Goal: Task Accomplishment & Management: Manage account settings

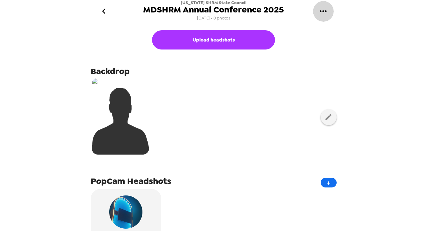
click at [326, 14] on icon "gallery menu" at bounding box center [323, 11] width 10 height 10
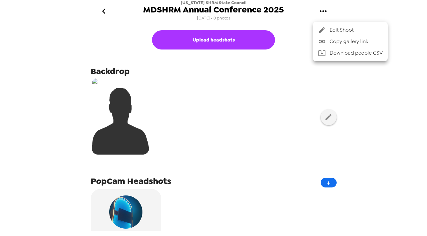
click at [330, 42] on span "Copy gallery link" at bounding box center [355, 42] width 53 height 8
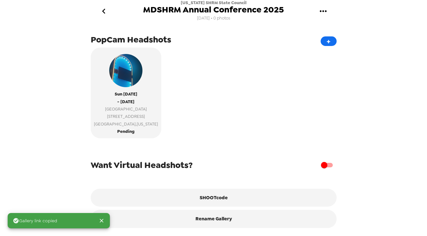
scroll to position [143, 0]
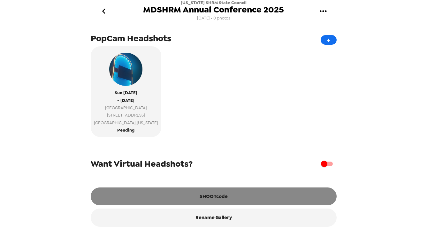
click at [201, 195] on button "SHOOTcode" at bounding box center [214, 196] width 246 height 18
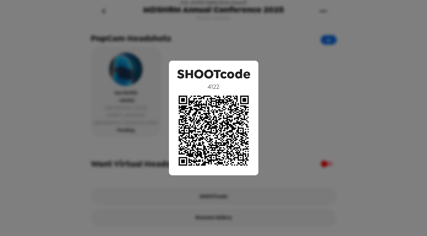
click at [290, 101] on div "SHOOTcode 4122" at bounding box center [213, 118] width 427 height 236
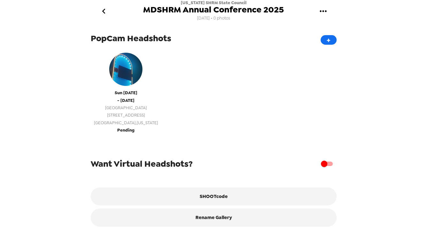
click at [127, 117] on span "10100 Coastal Highway" at bounding box center [126, 114] width 64 height 7
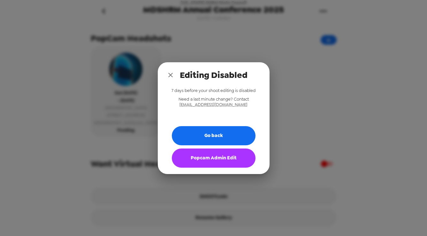
click at [206, 159] on button "Popcam Admin Edit" at bounding box center [214, 157] width 84 height 19
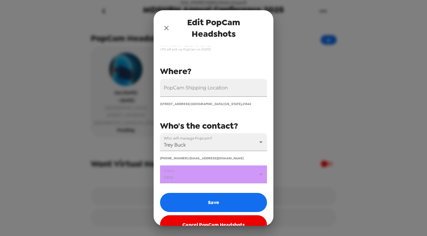
scroll to position [70, 0]
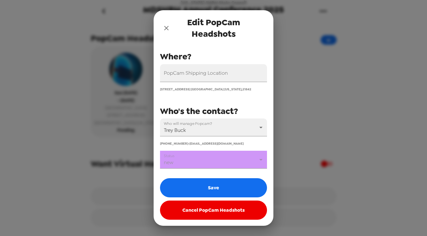
click at [258, 161] on body "Maryland SHRM State Council MDSHRM Annual Conference 2025 10/2/25 • 0 photos Up…" at bounding box center [213, 118] width 427 height 236
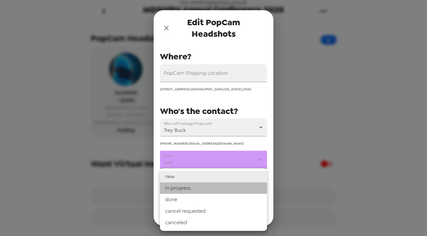
click at [223, 186] on li "in progress" at bounding box center [213, 187] width 107 height 11
type input "in progress"
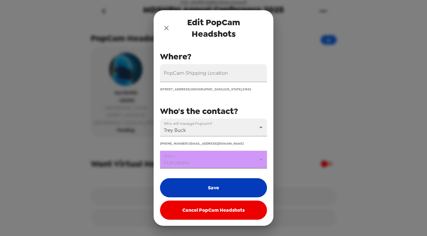
click at [216, 189] on button "Save" at bounding box center [213, 187] width 107 height 19
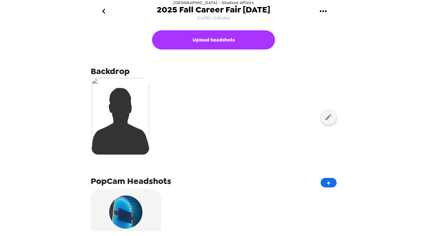
click at [319, 12] on icon "gallery menu" at bounding box center [323, 11] width 10 height 10
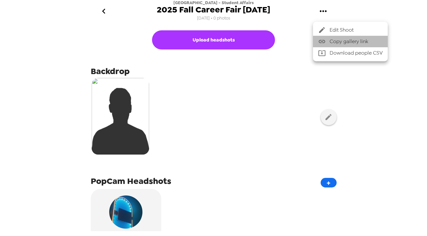
click at [330, 38] on span "Copy gallery link" at bounding box center [355, 42] width 53 height 8
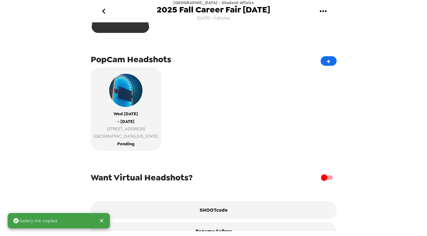
scroll to position [135, 0]
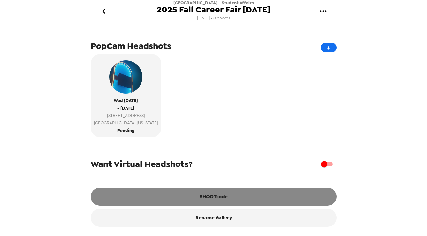
click at [160, 196] on button "SHOOTcode" at bounding box center [214, 197] width 246 height 18
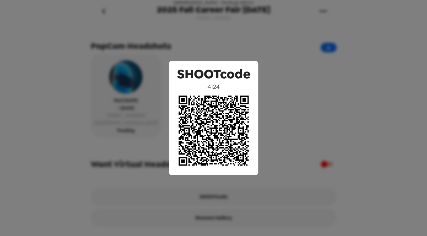
click at [366, 35] on div "SHOOTcode 4124" at bounding box center [213, 118] width 427 height 236
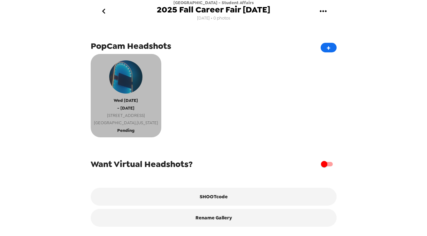
click at [130, 113] on span "[STREET_ADDRESS]" at bounding box center [126, 115] width 64 height 7
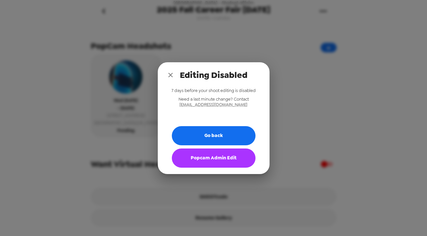
click at [213, 154] on button "Popcam Admin Edit" at bounding box center [214, 157] width 84 height 19
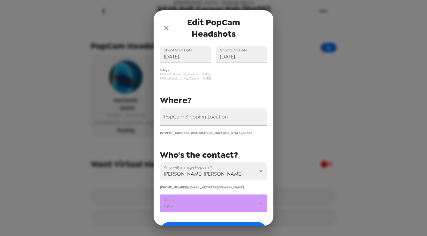
scroll to position [70, 0]
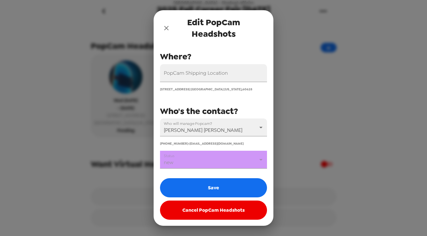
click at [223, 162] on body "[GEOGRAPHIC_DATA] - Student Affairs 2025 Fall Career Fair [DATE] [DATE] • 0 pho…" at bounding box center [213, 118] width 427 height 236
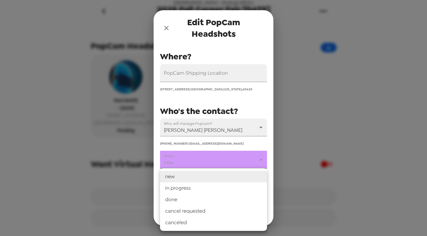
click at [199, 190] on li "in progress" at bounding box center [213, 187] width 107 height 11
type input "in progress"
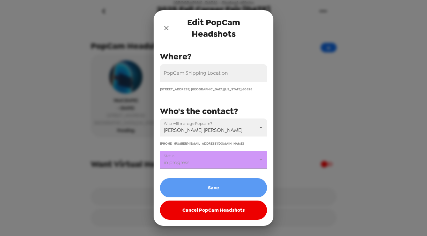
click at [199, 190] on button "Save" at bounding box center [213, 187] width 107 height 19
